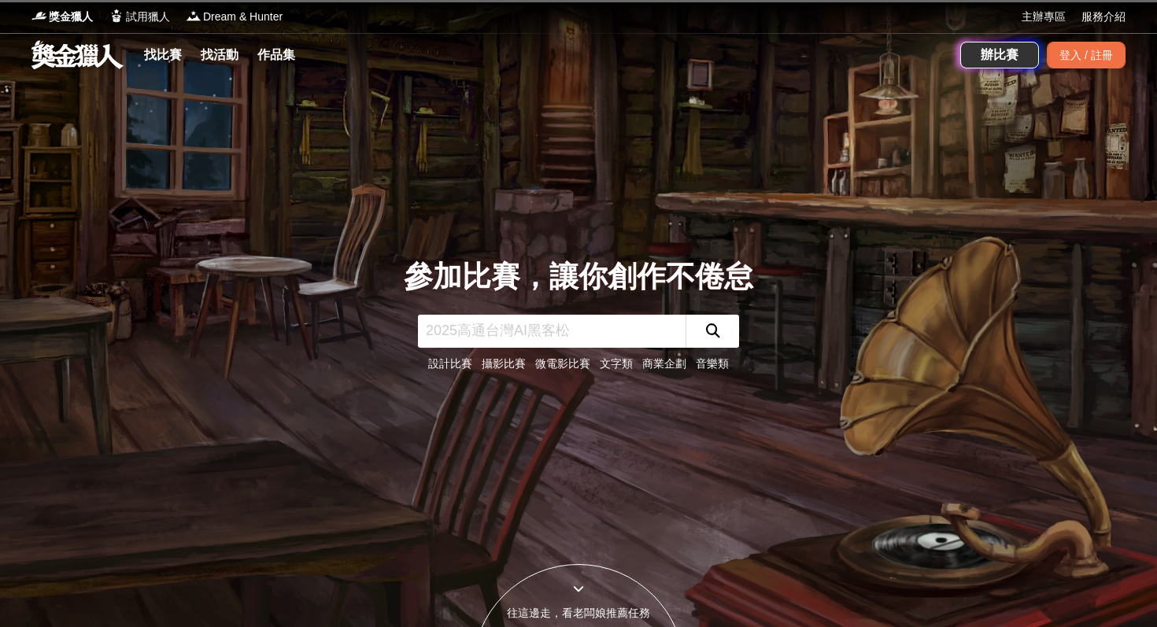
click at [439, 347] on input "text" at bounding box center [552, 331] width 268 height 33
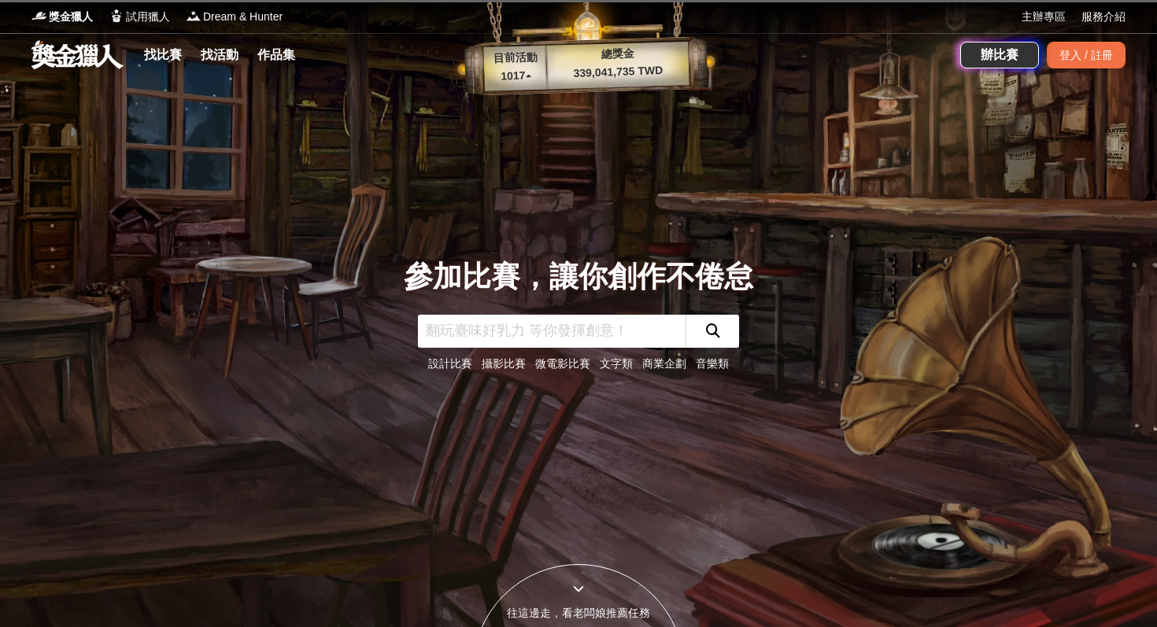
click at [443, 333] on input "text" at bounding box center [552, 331] width 268 height 33
type input "圍棋"
click button "submit" at bounding box center [713, 331] width 54 height 33
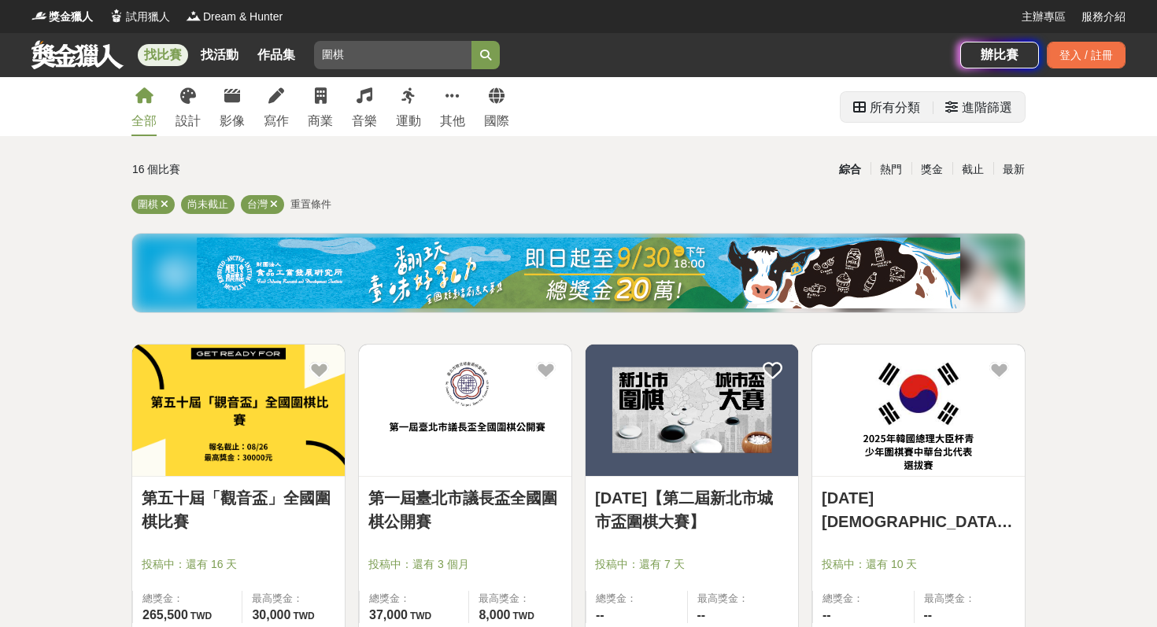
click at [962, 93] on div "進階篩選" at bounding box center [987, 107] width 50 height 31
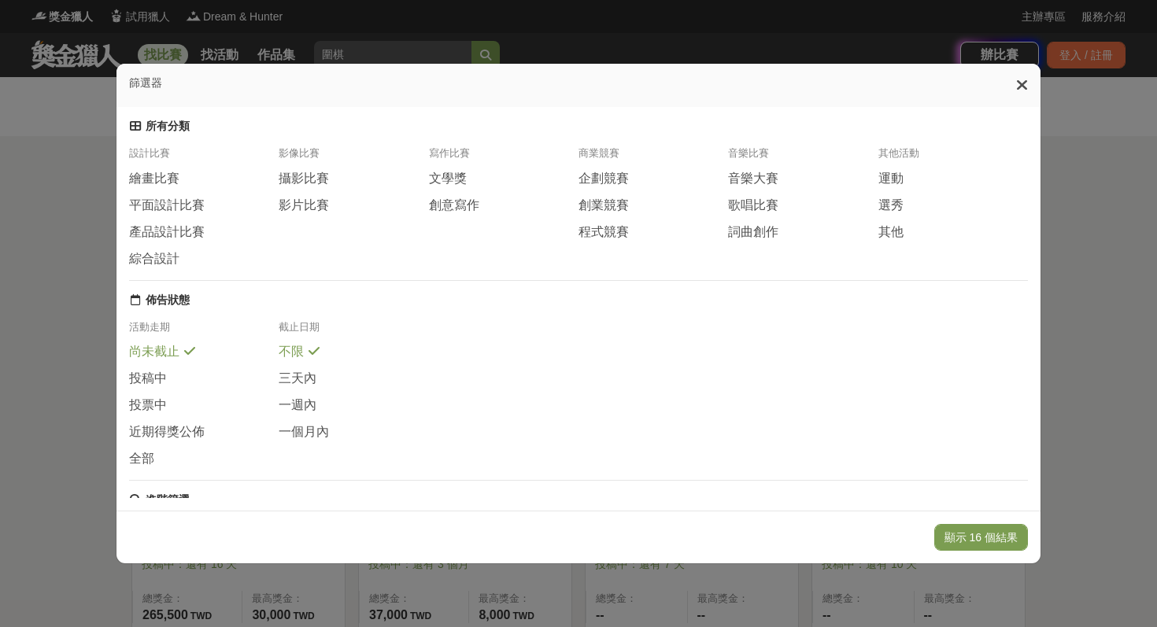
click at [0, 339] on div "篩選器 所有分類 設計比賽 繪畫比賽 平面設計比賽 產品設計比賽 綜合設計 影像比賽 攝影比賽 影片比賽 寫作比賽 文學獎 創意寫作 商業競賽 企劃競賽 創業…" at bounding box center [578, 313] width 1157 height 627
click at [80, 249] on div "篩選器 所有分類 設計比賽 繪畫比賽 平面設計比賽 產品設計比賽 綜合設計 影像比賽 攝影比賽 影片比賽 寫作比賽 文學獎 創意寫作 商業競賽 企劃競賽 創業…" at bounding box center [578, 313] width 1157 height 627
click at [1018, 83] on icon at bounding box center [1022, 85] width 12 height 16
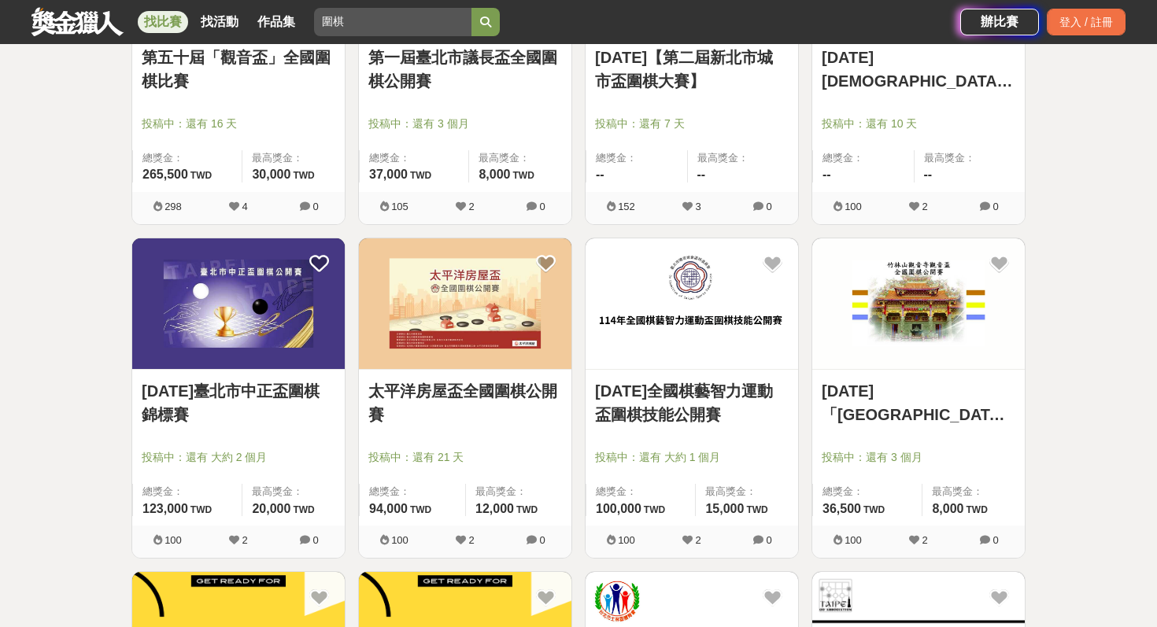
scroll to position [444, 0]
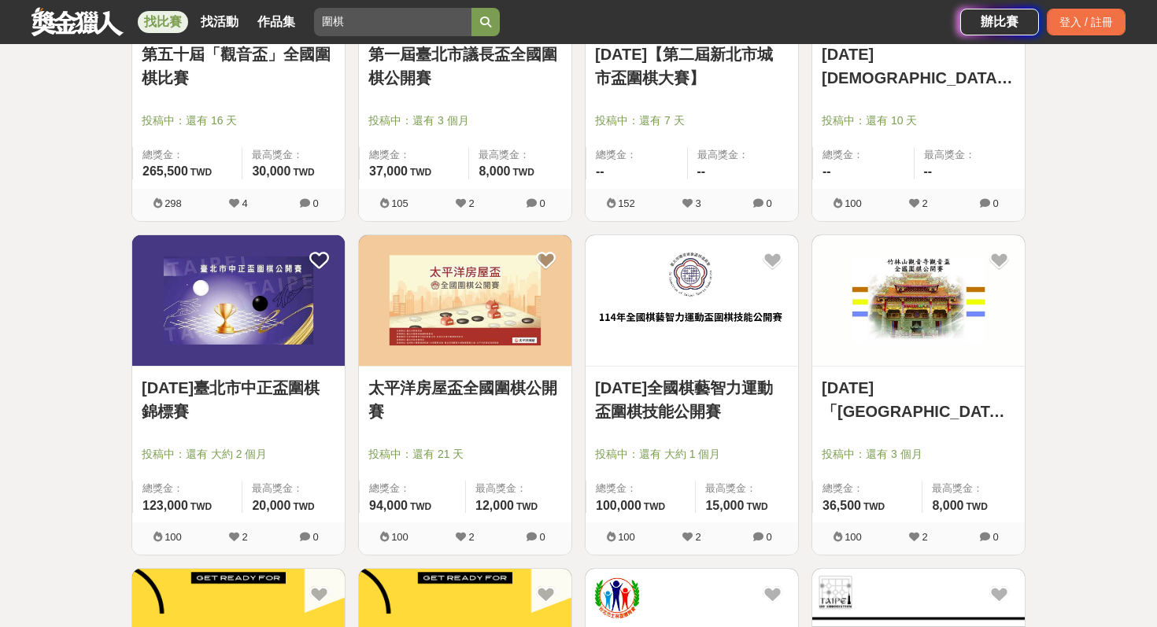
click at [762, 297] on img at bounding box center [692, 300] width 213 height 131
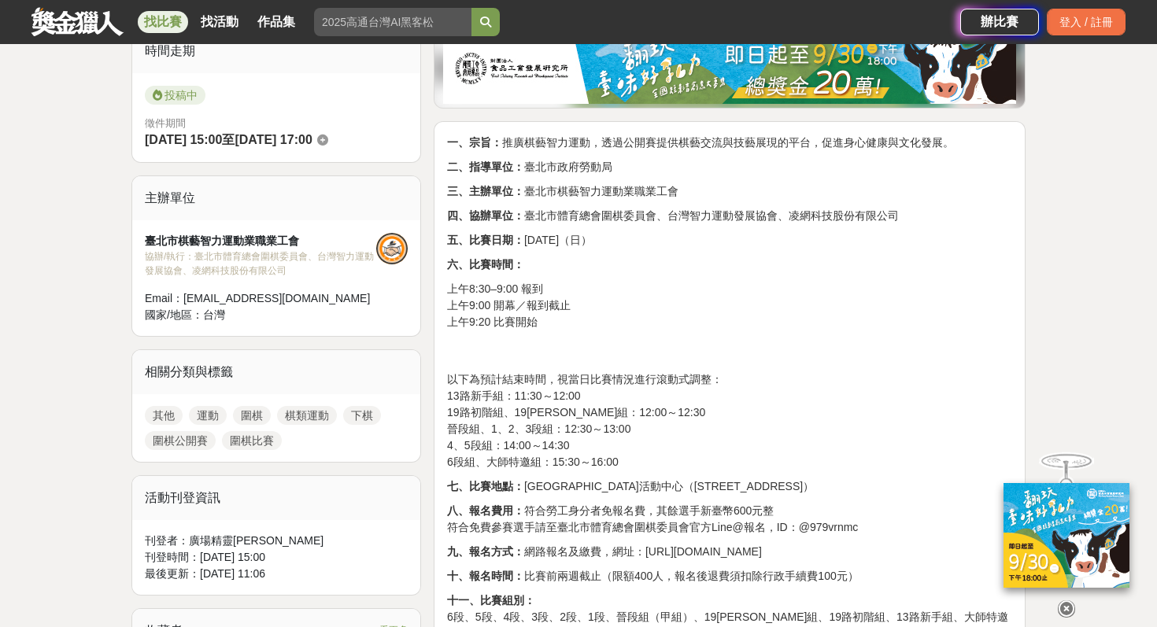
scroll to position [413, 0]
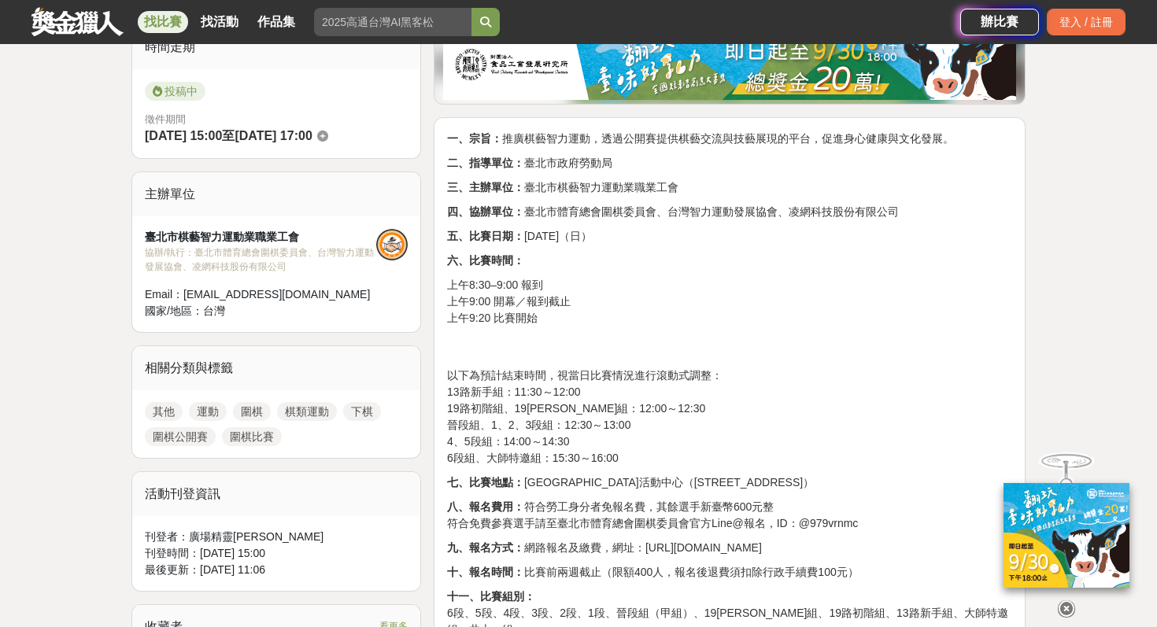
click at [786, 423] on p "以下為預計結束時間，視當日比賽情況進行滾動式調整： 13路新手組：11:30～12:00 19路初階組、19[PERSON_NAME]組：12:00～12:3…" at bounding box center [729, 417] width 565 height 99
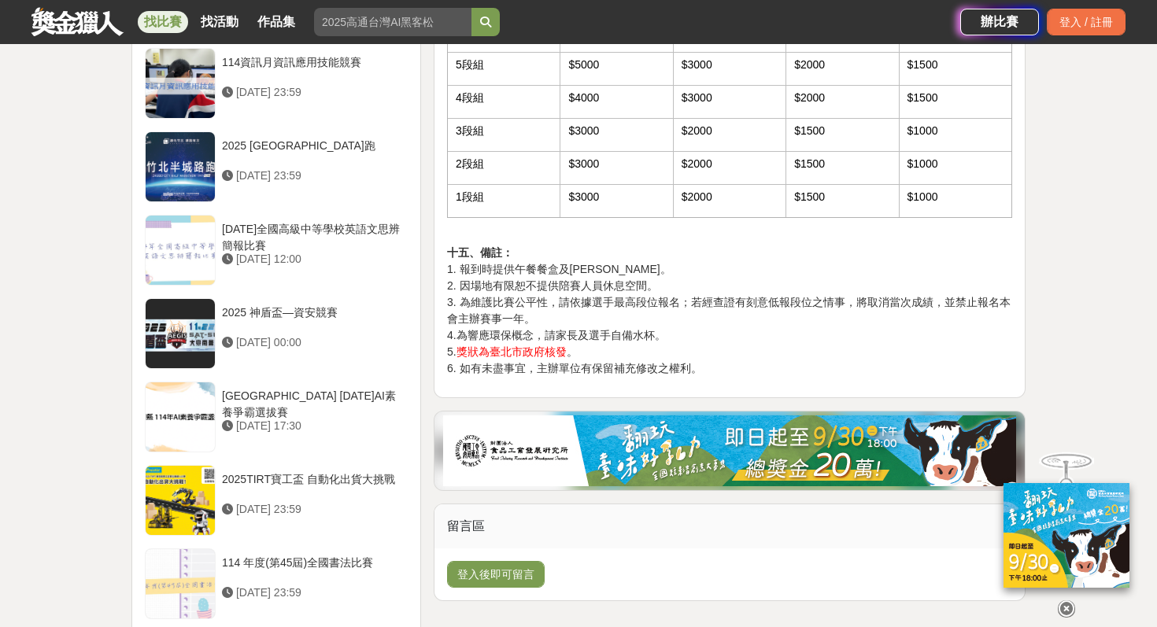
scroll to position [1398, 0]
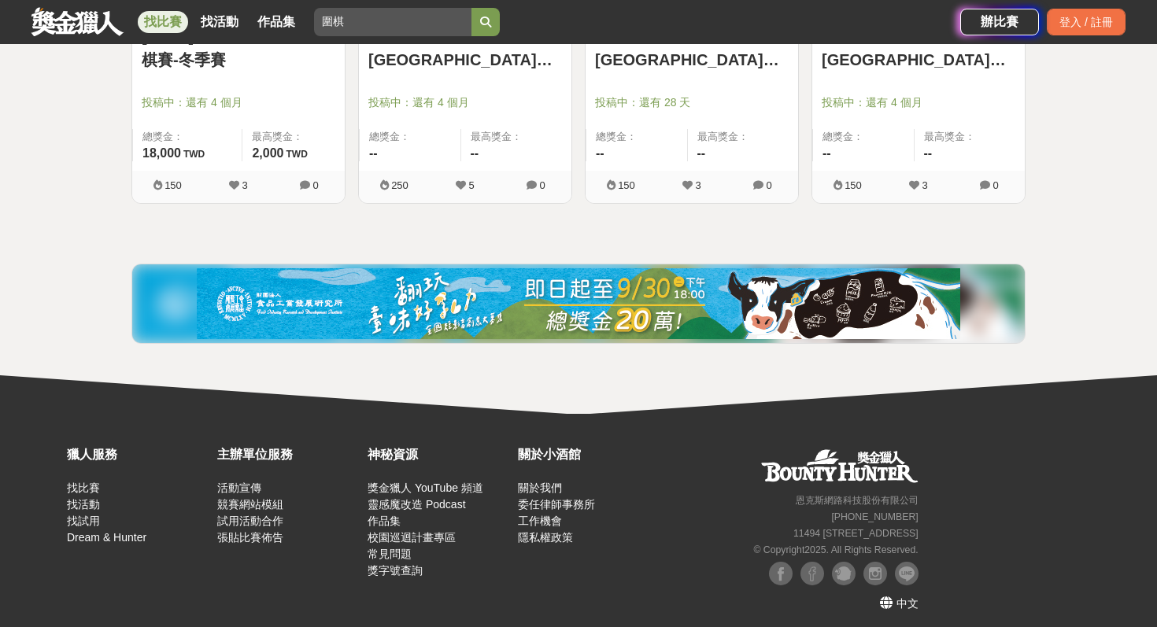
scroll to position [1472, 0]
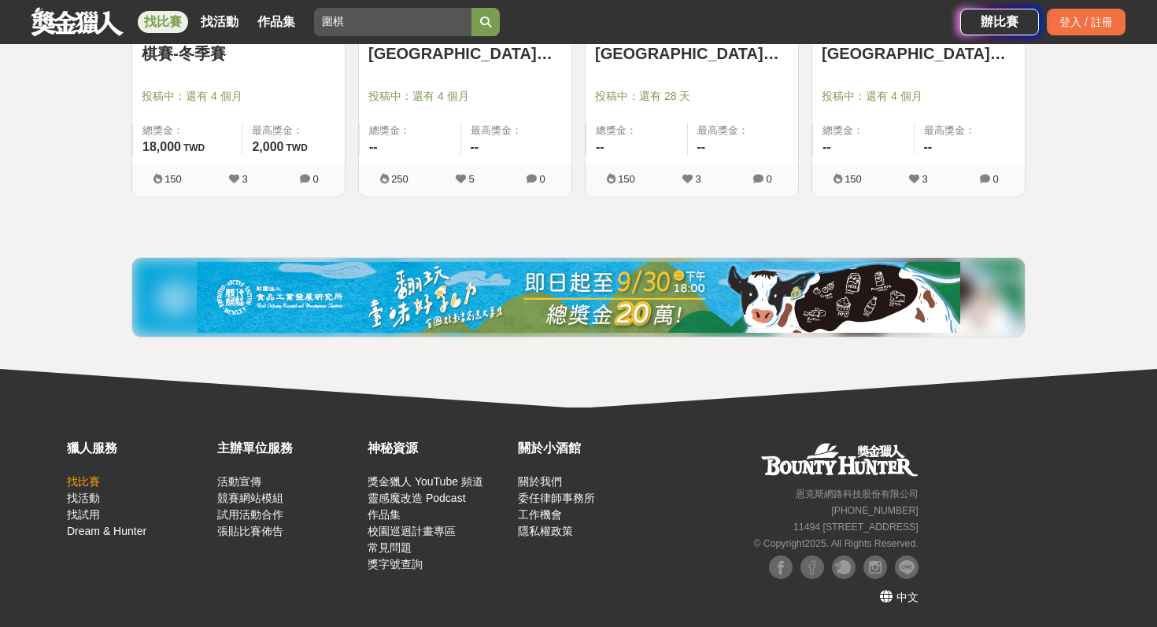
click at [84, 484] on link "找比賽" at bounding box center [83, 482] width 33 height 13
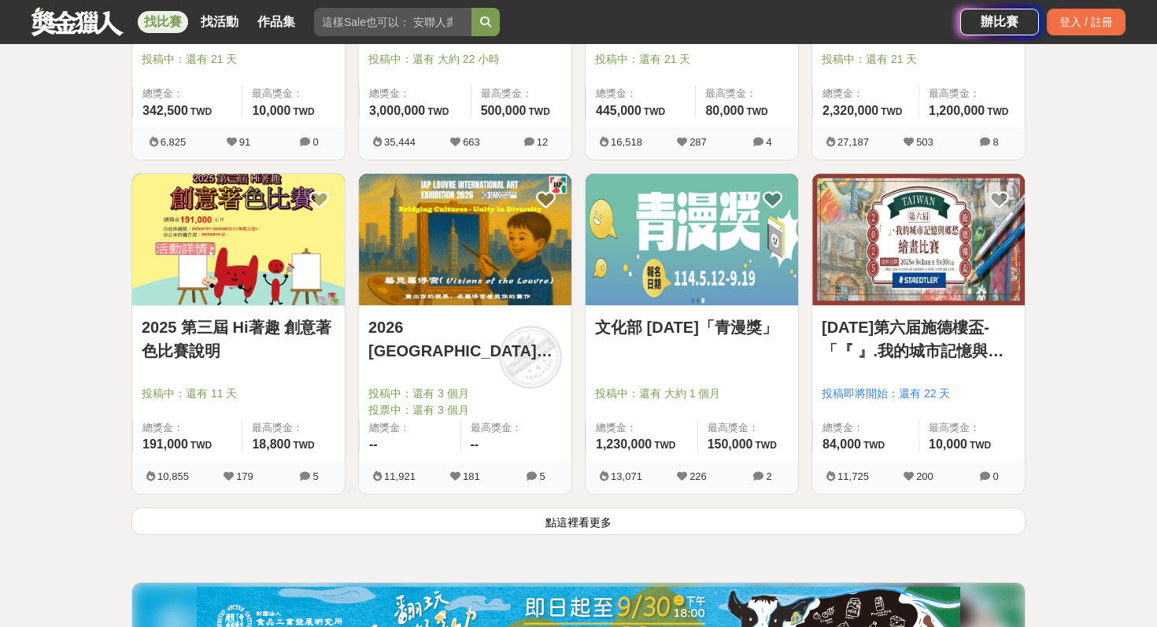
scroll to position [1855, 0]
